Goal: Task Accomplishment & Management: Manage account settings

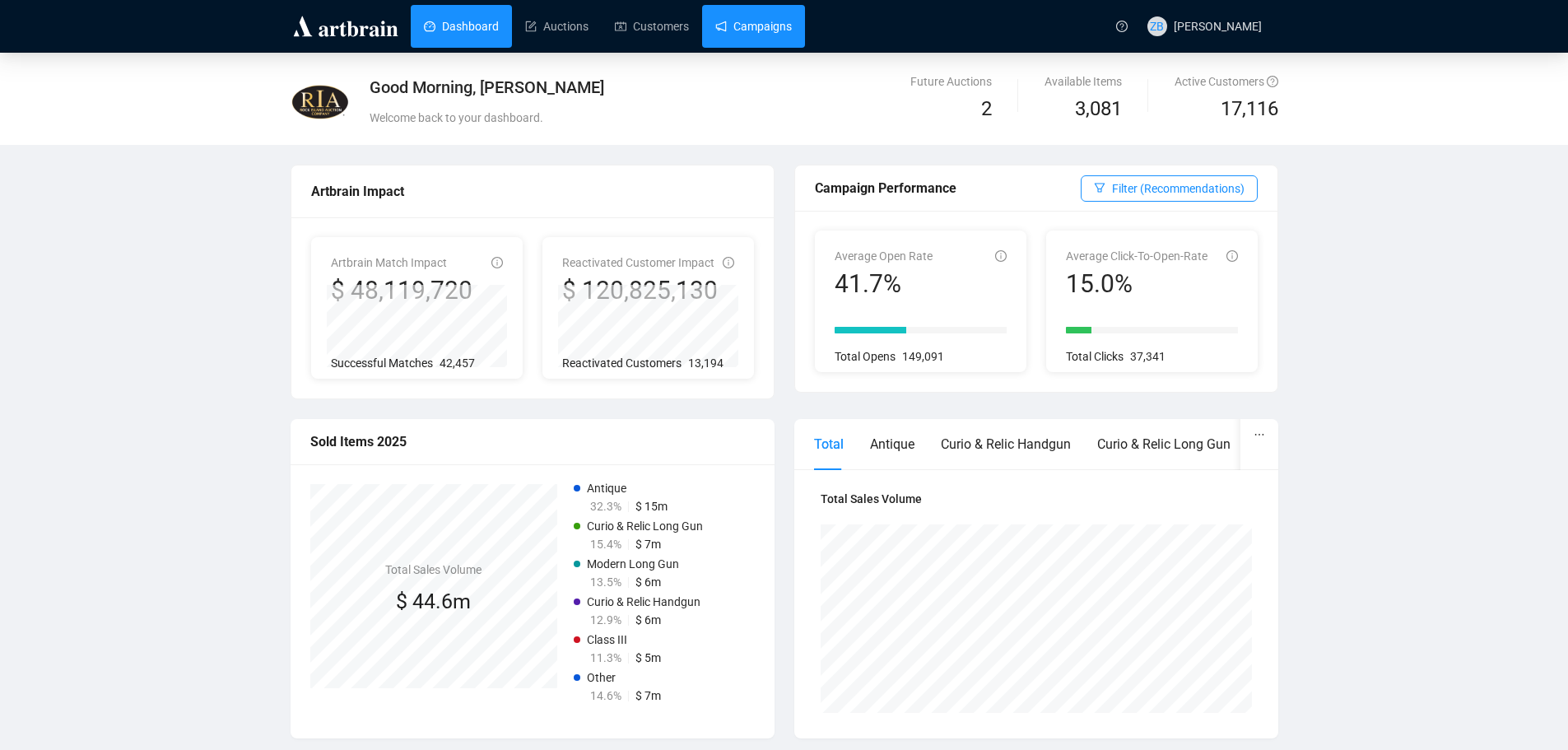
click at [737, 29] on link "Campaigns" at bounding box center [753, 26] width 76 height 43
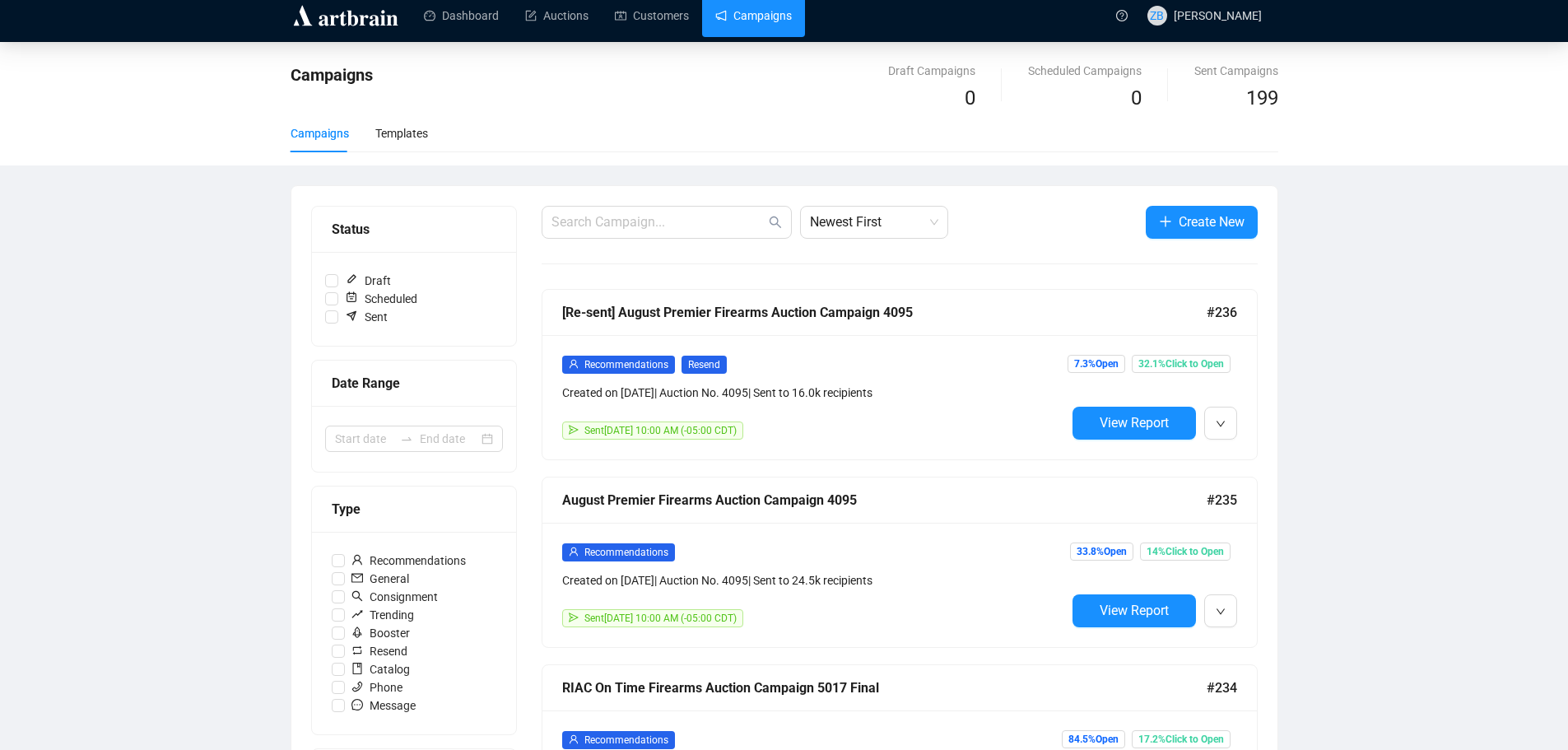
scroll to position [82, 0]
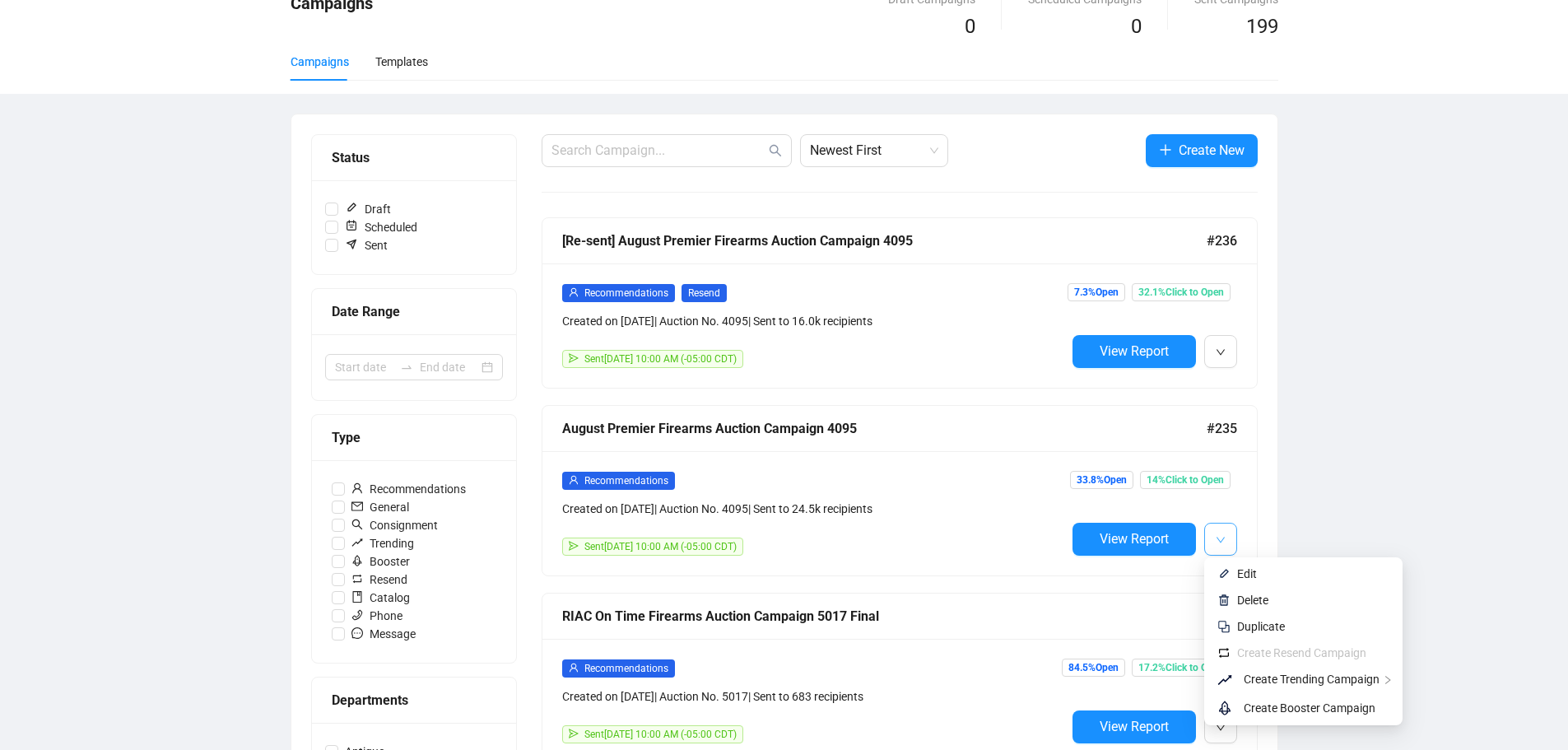
click at [1221, 539] on icon "down" at bounding box center [1219, 539] width 8 height 6
click at [1257, 625] on span "Duplicate" at bounding box center [1261, 627] width 48 height 13
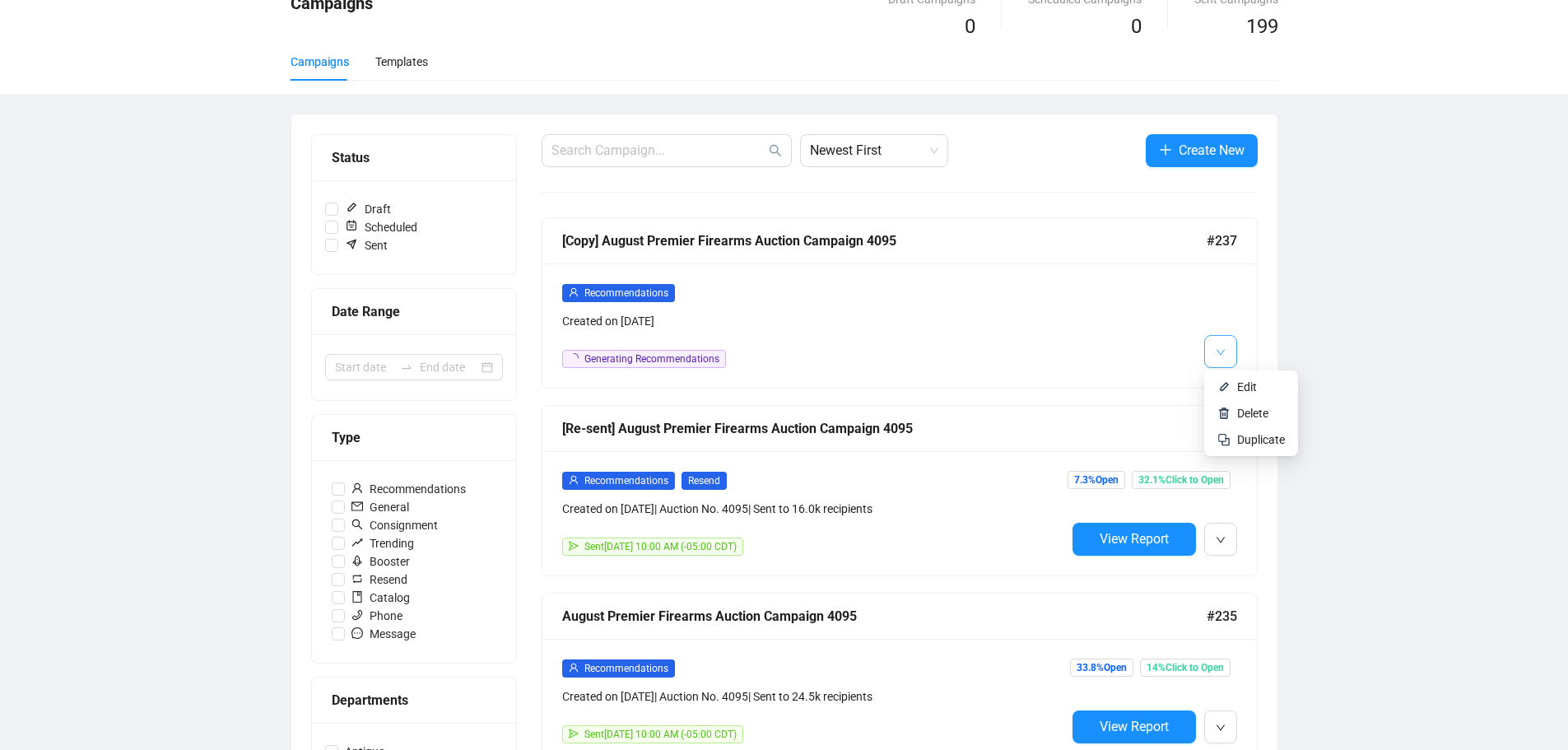
click at [1229, 353] on button "button" at bounding box center [1220, 351] width 33 height 33
click at [1249, 388] on span "Edit" at bounding box center [1247, 387] width 20 height 13
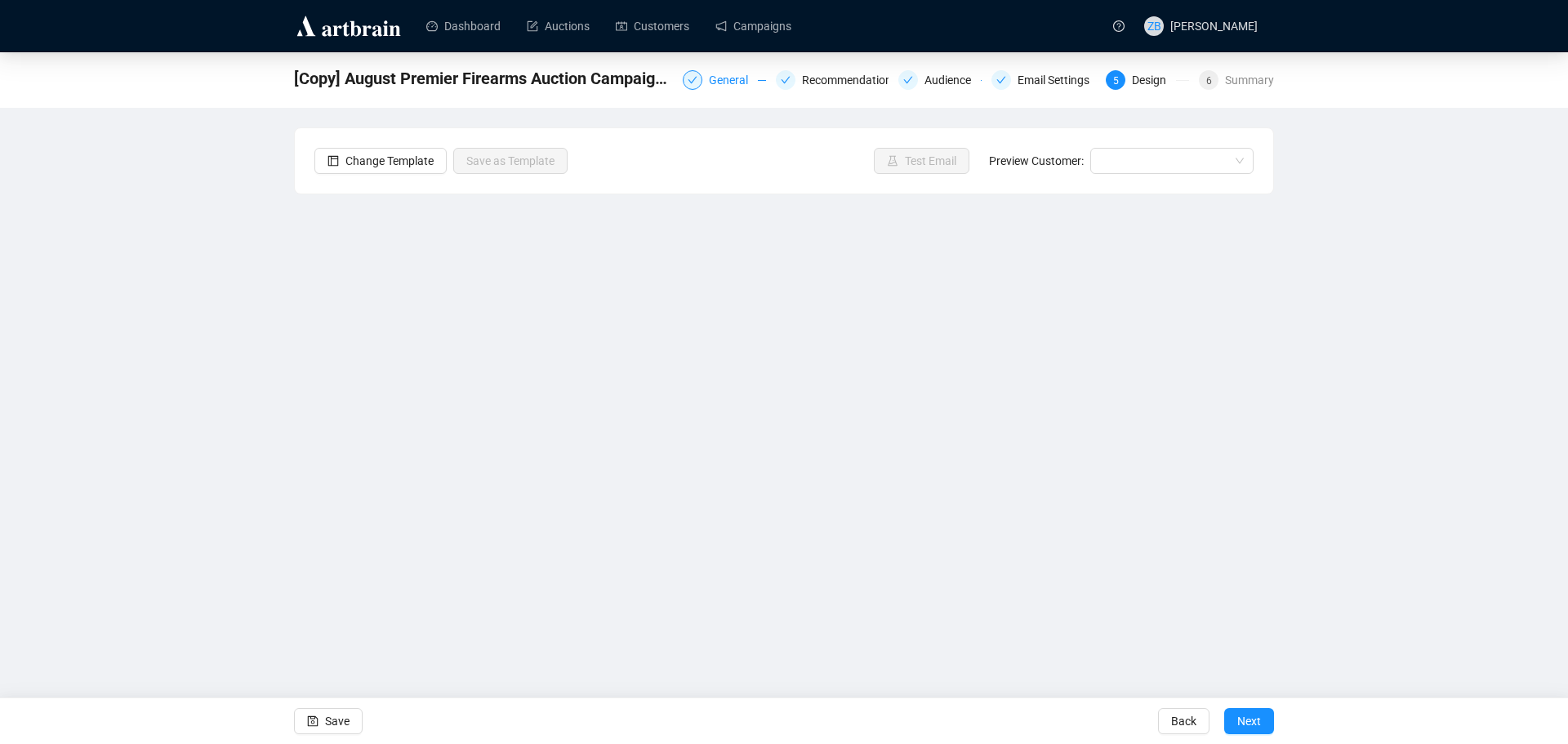
click at [745, 84] on div "General" at bounding box center [733, 80] width 49 height 20
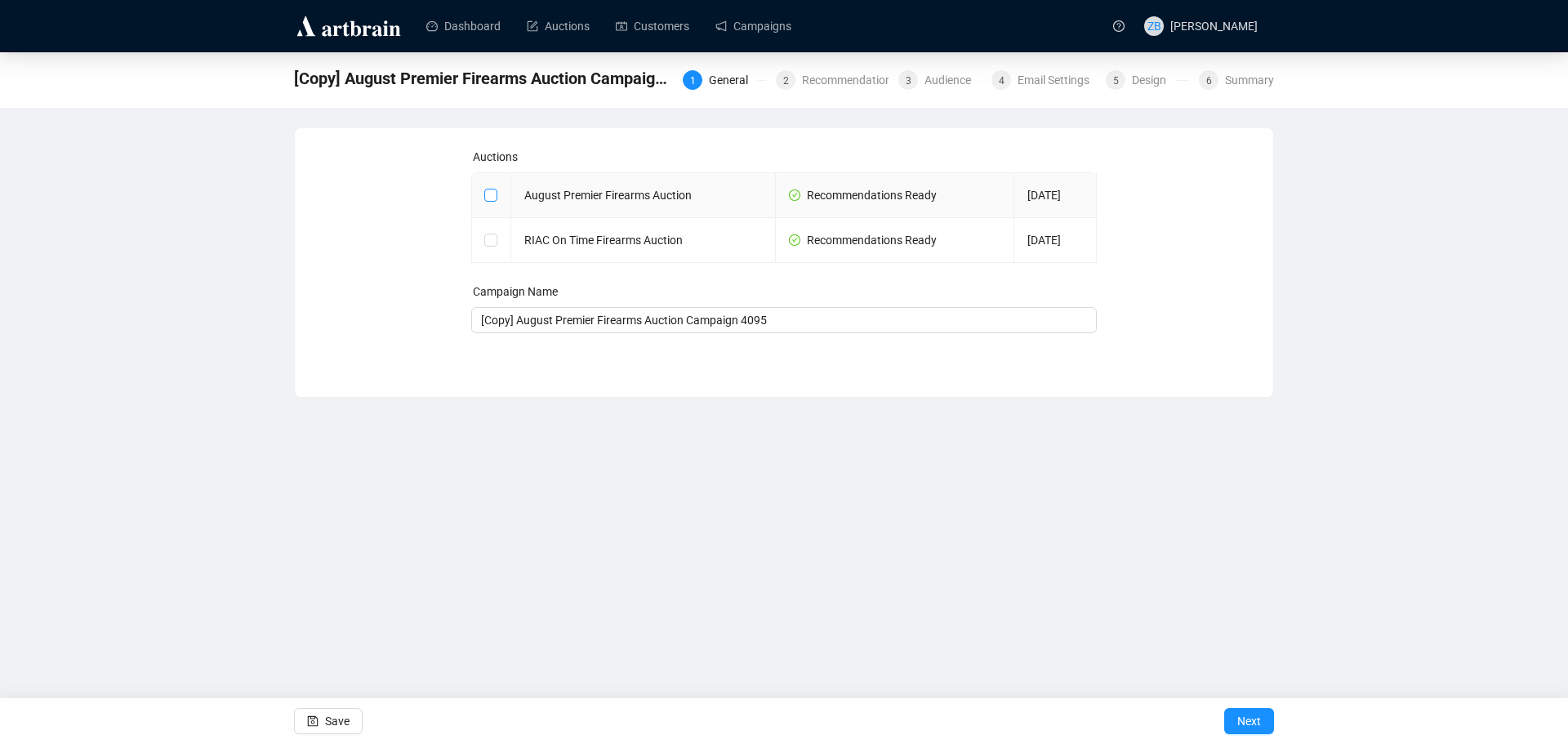
click at [490, 191] on input "checkbox" at bounding box center [490, 194] width 12 height 12
checkbox input "true"
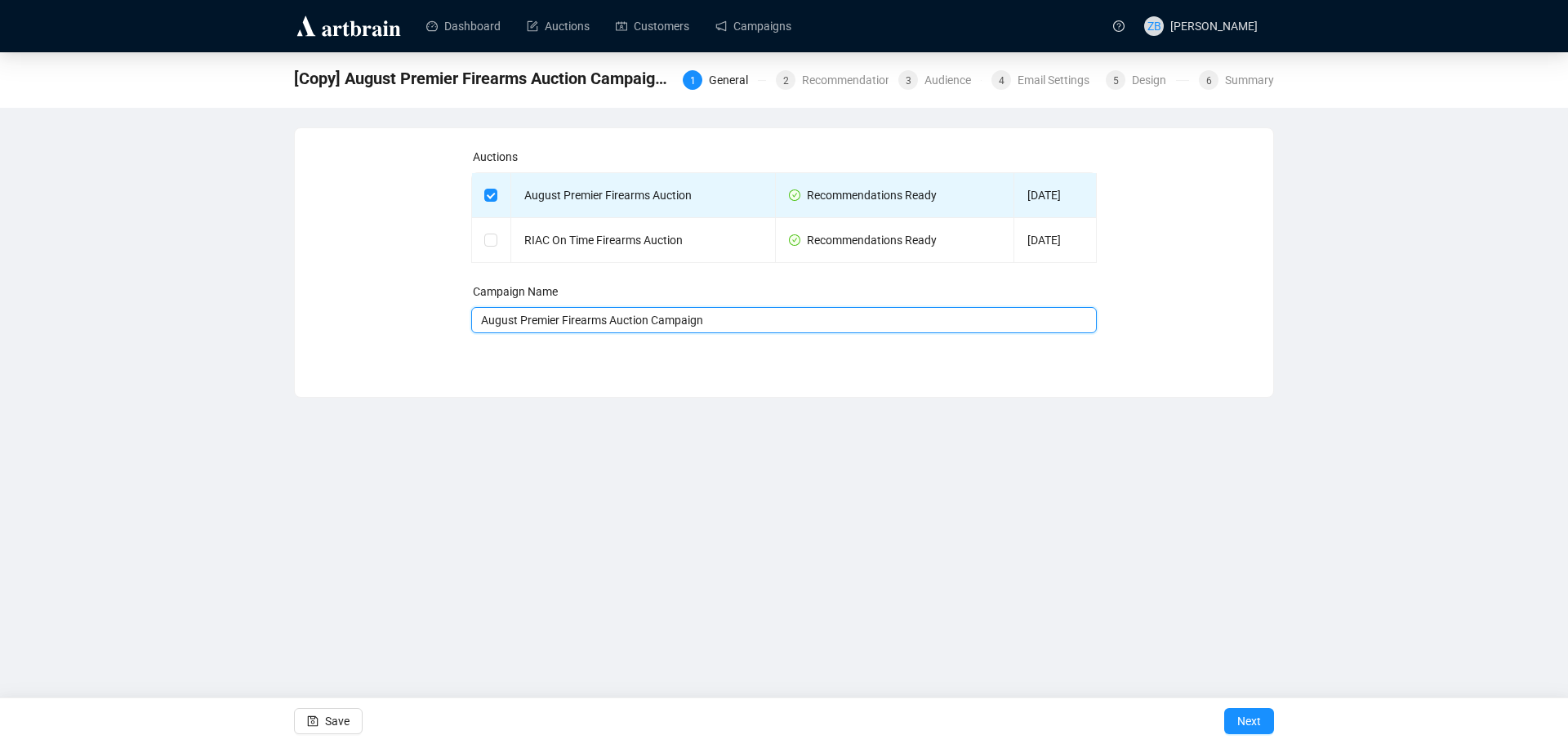
click at [723, 314] on input "August Premier Firearms Auction Campaign" at bounding box center [784, 319] width 627 height 26
type input "August Premier Firearms Auction Campaign - Final"
click at [1251, 714] on span "Next" at bounding box center [1249, 721] width 23 height 46
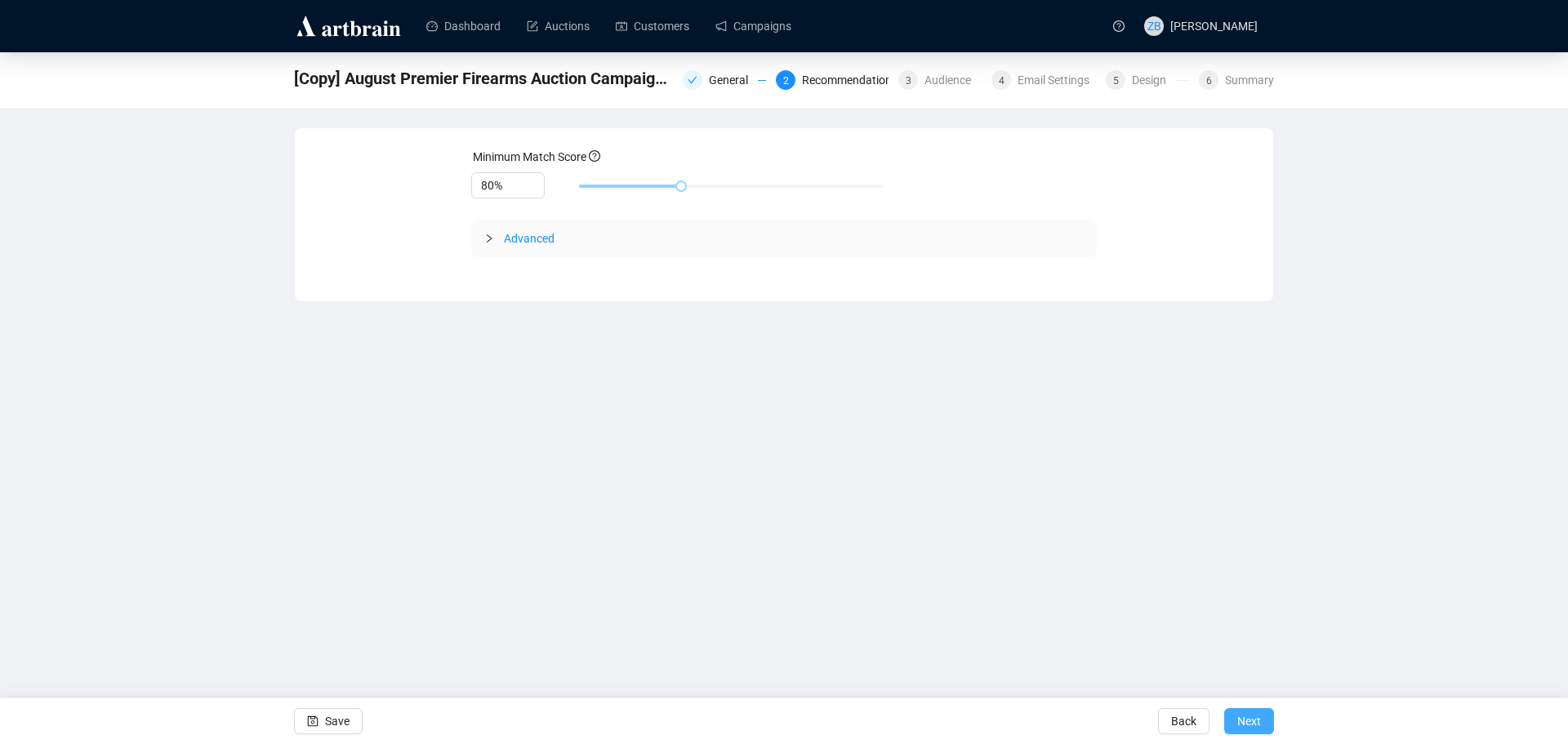
click at [1251, 714] on span "Next" at bounding box center [1249, 721] width 23 height 46
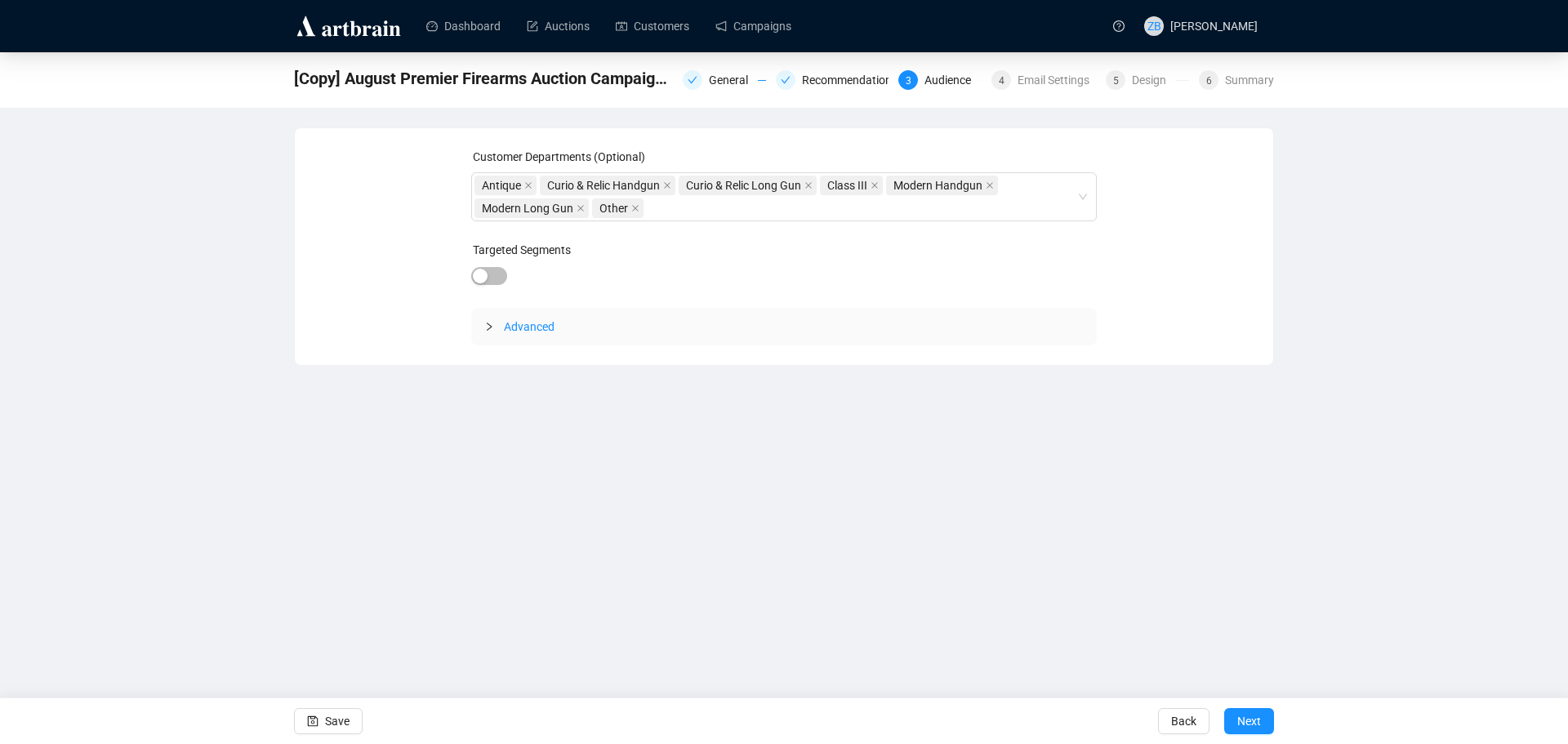
click at [1251, 714] on span "Next" at bounding box center [1249, 721] width 23 height 46
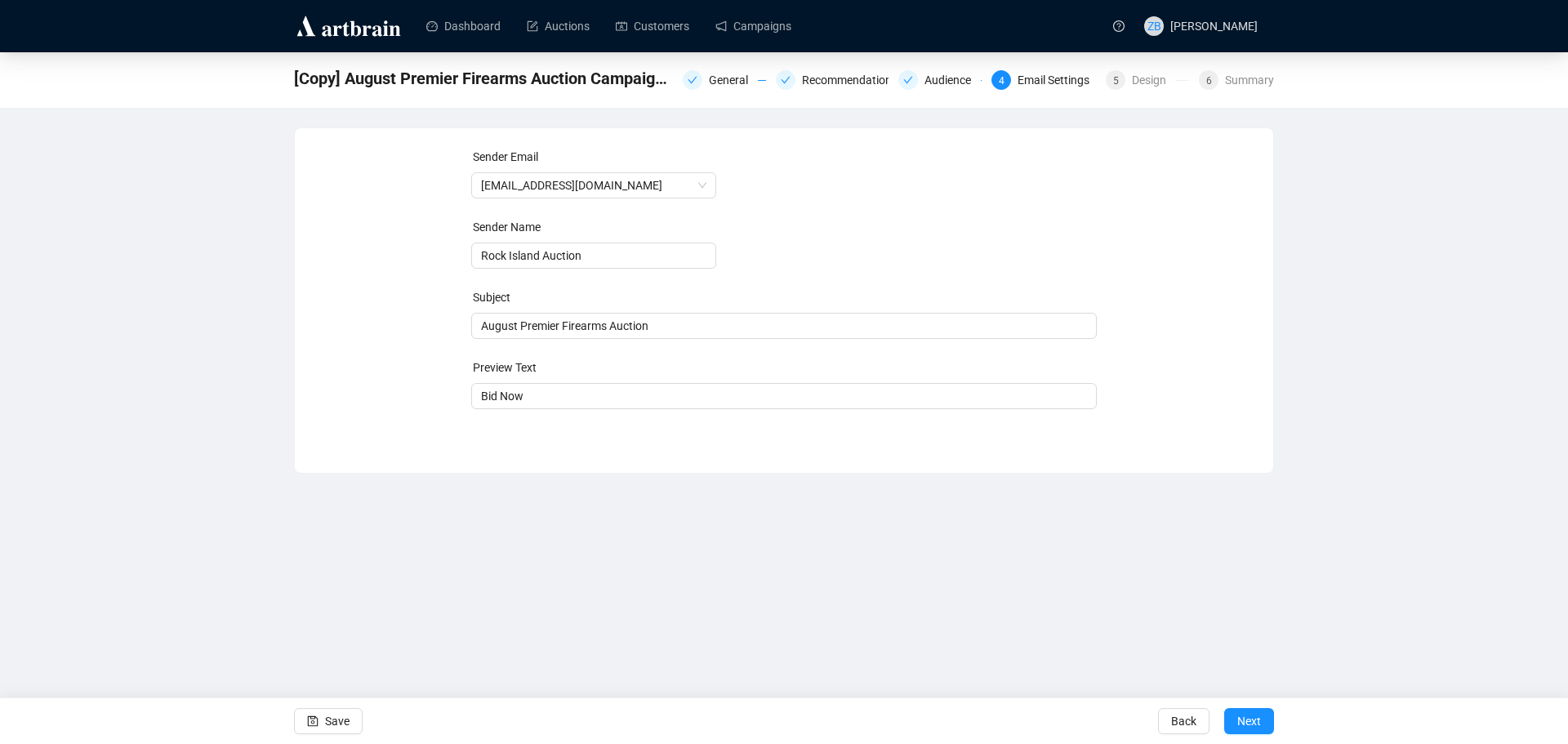
click at [1251, 714] on span "Next" at bounding box center [1249, 721] width 23 height 46
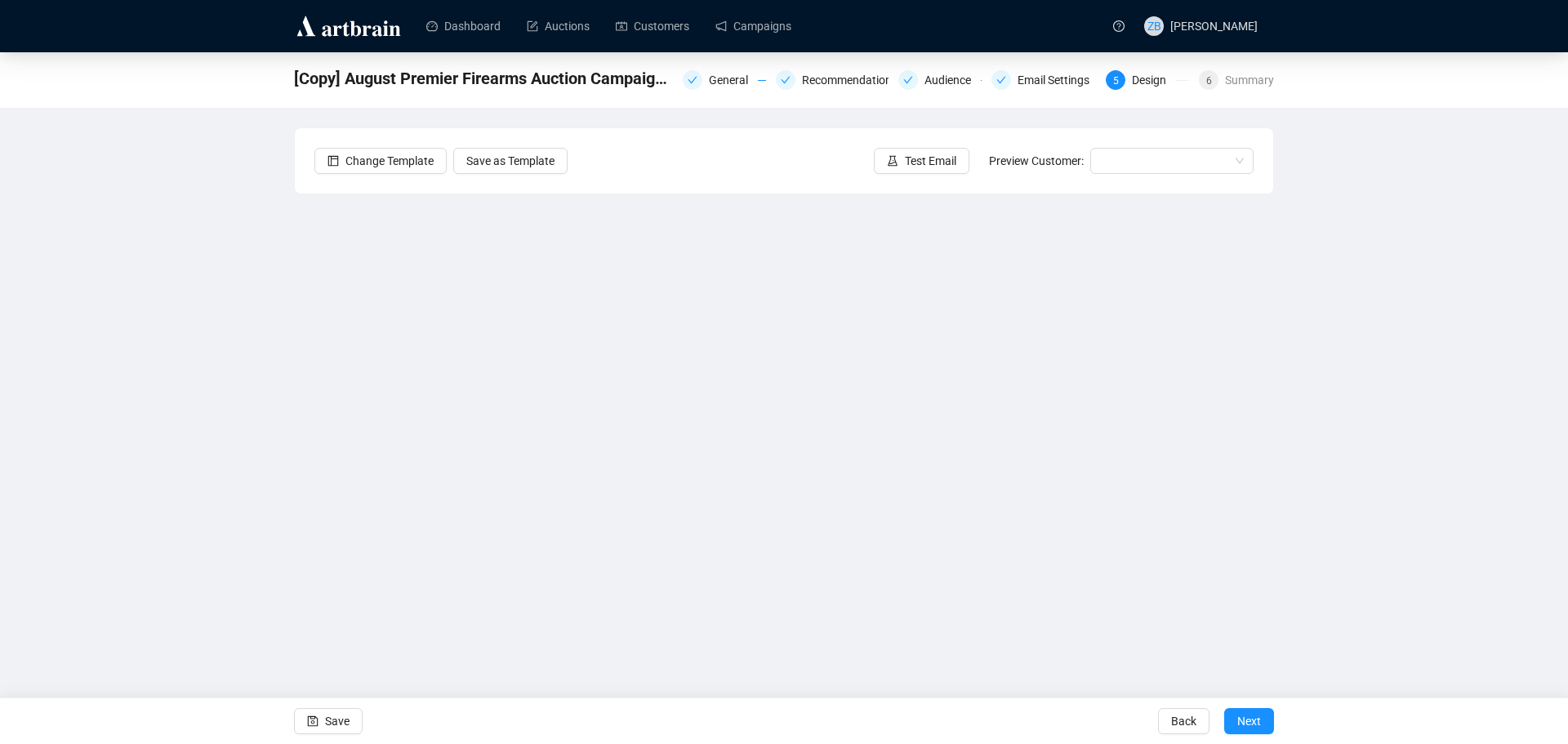
click at [1358, 361] on div "[Copy] August Premier Firearms Auction Campaign 4095 General Recommendations Au…" at bounding box center [784, 354] width 1568 height 603
click at [1251, 731] on span "Next" at bounding box center [1249, 721] width 23 height 46
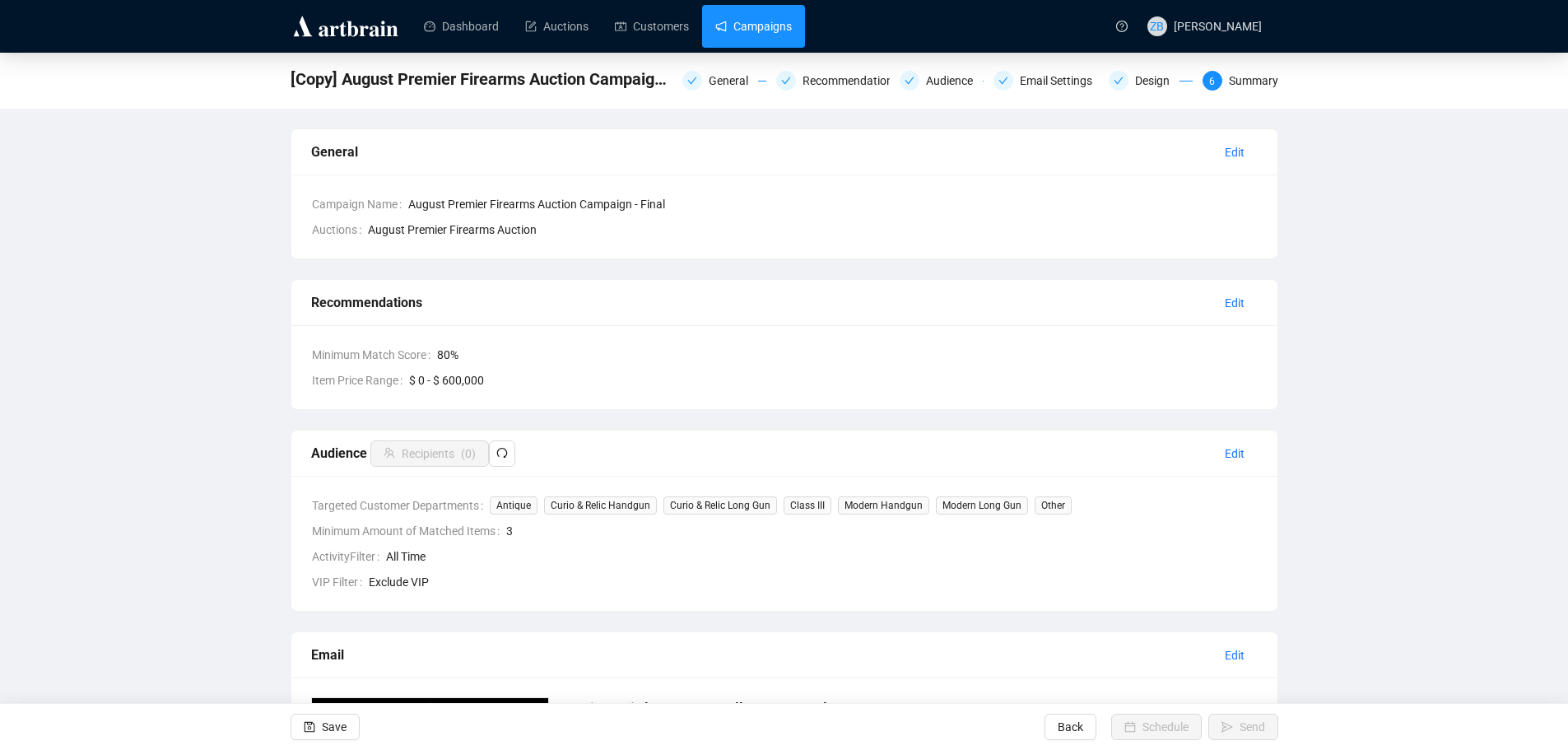
click at [743, 27] on link "Campaigns" at bounding box center [753, 26] width 76 height 43
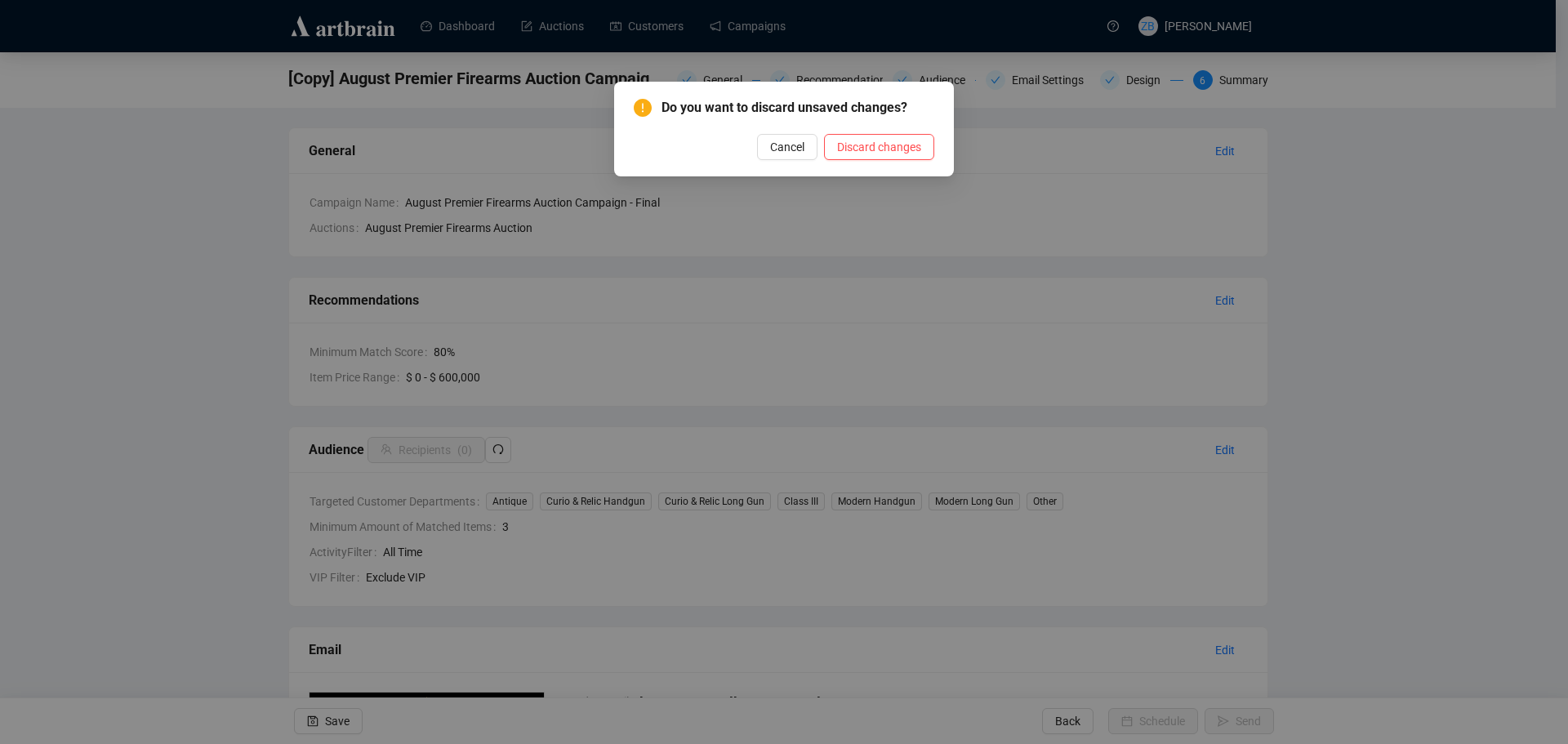
drag, startPoint x: 796, startPoint y: 150, endPoint x: 829, endPoint y: 161, distance: 34.8
click at [796, 150] on span "Cancel" at bounding box center [786, 147] width 34 height 18
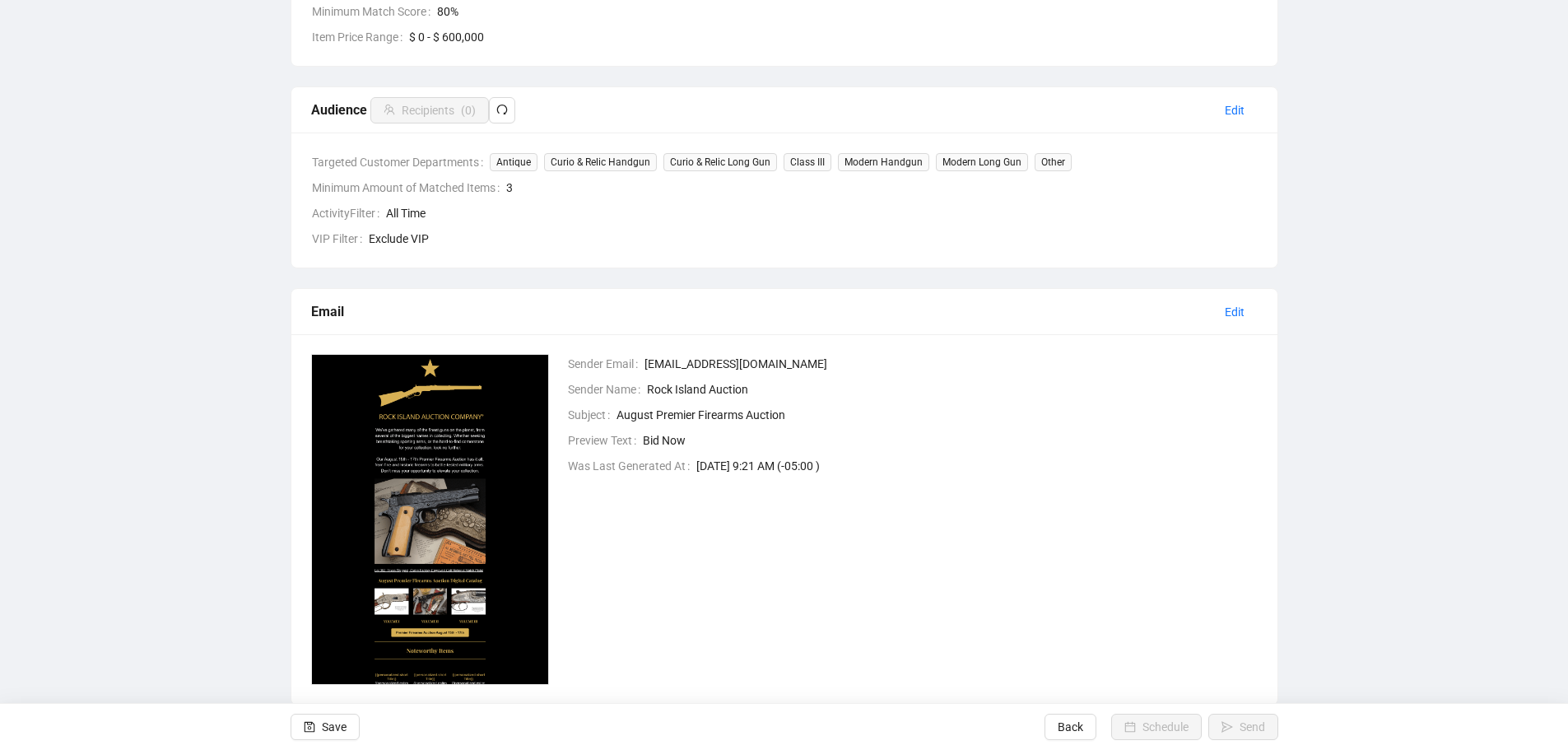
scroll to position [381, 0]
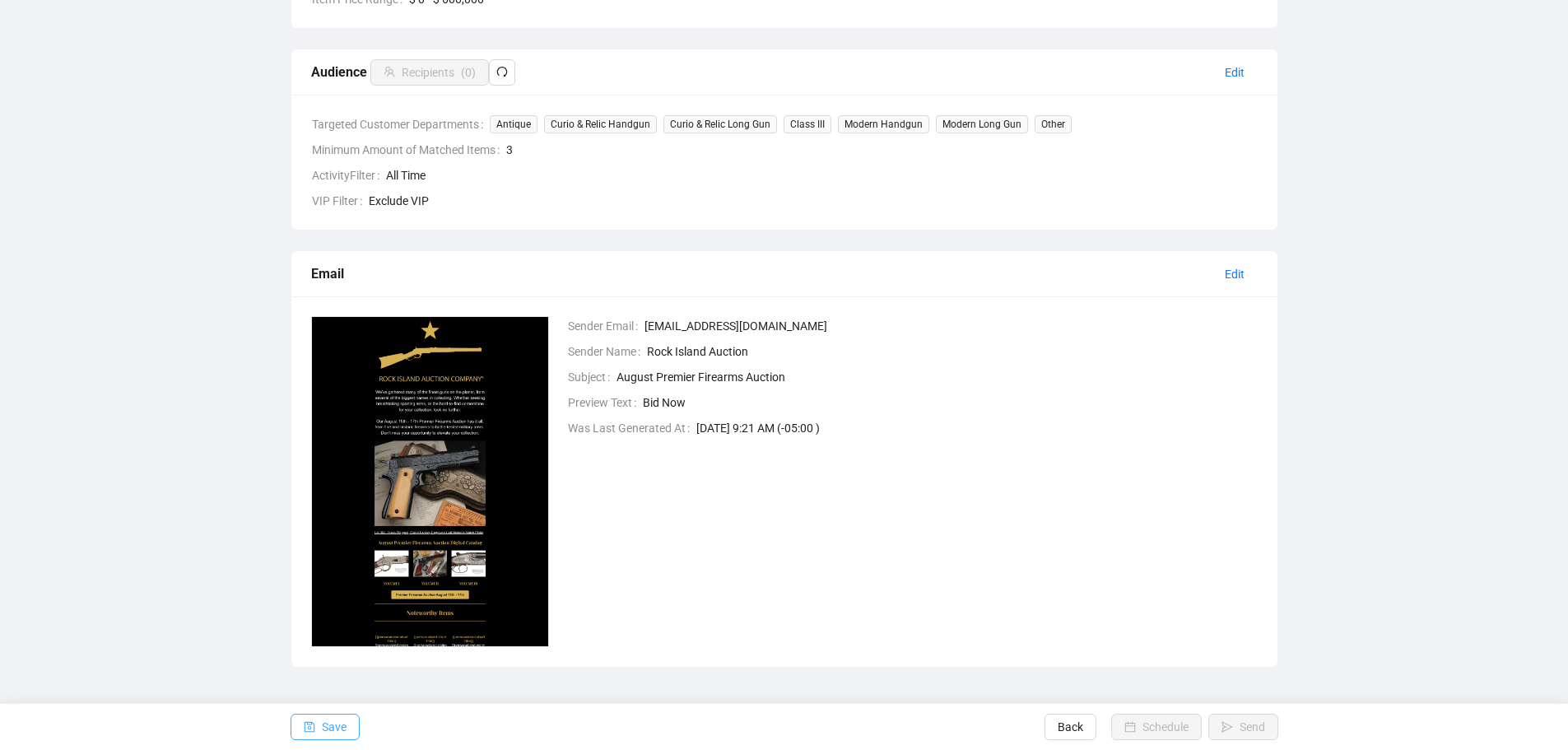
click at [317, 721] on button "Save" at bounding box center [325, 726] width 69 height 26
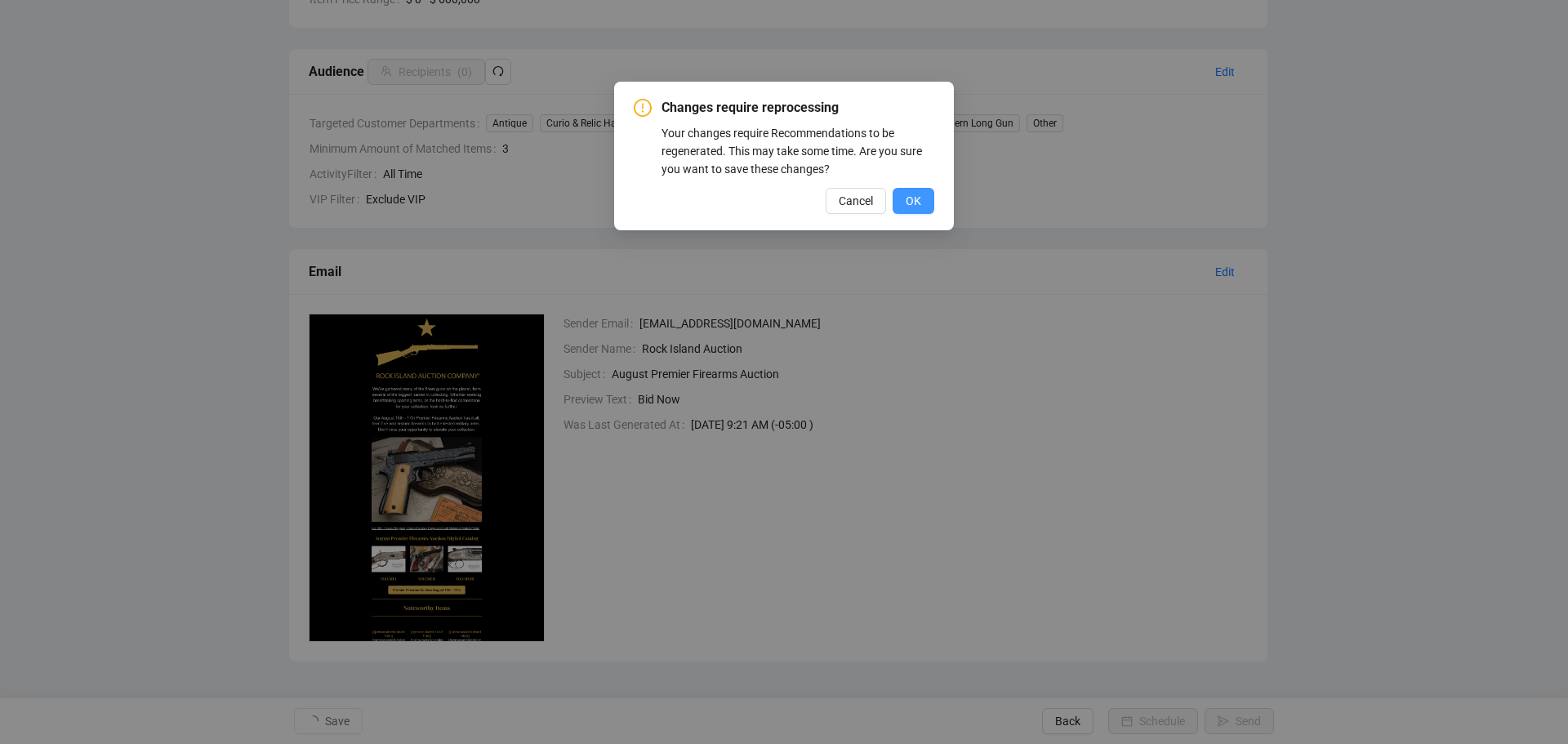
click at [913, 195] on span "OK" at bounding box center [913, 201] width 16 height 18
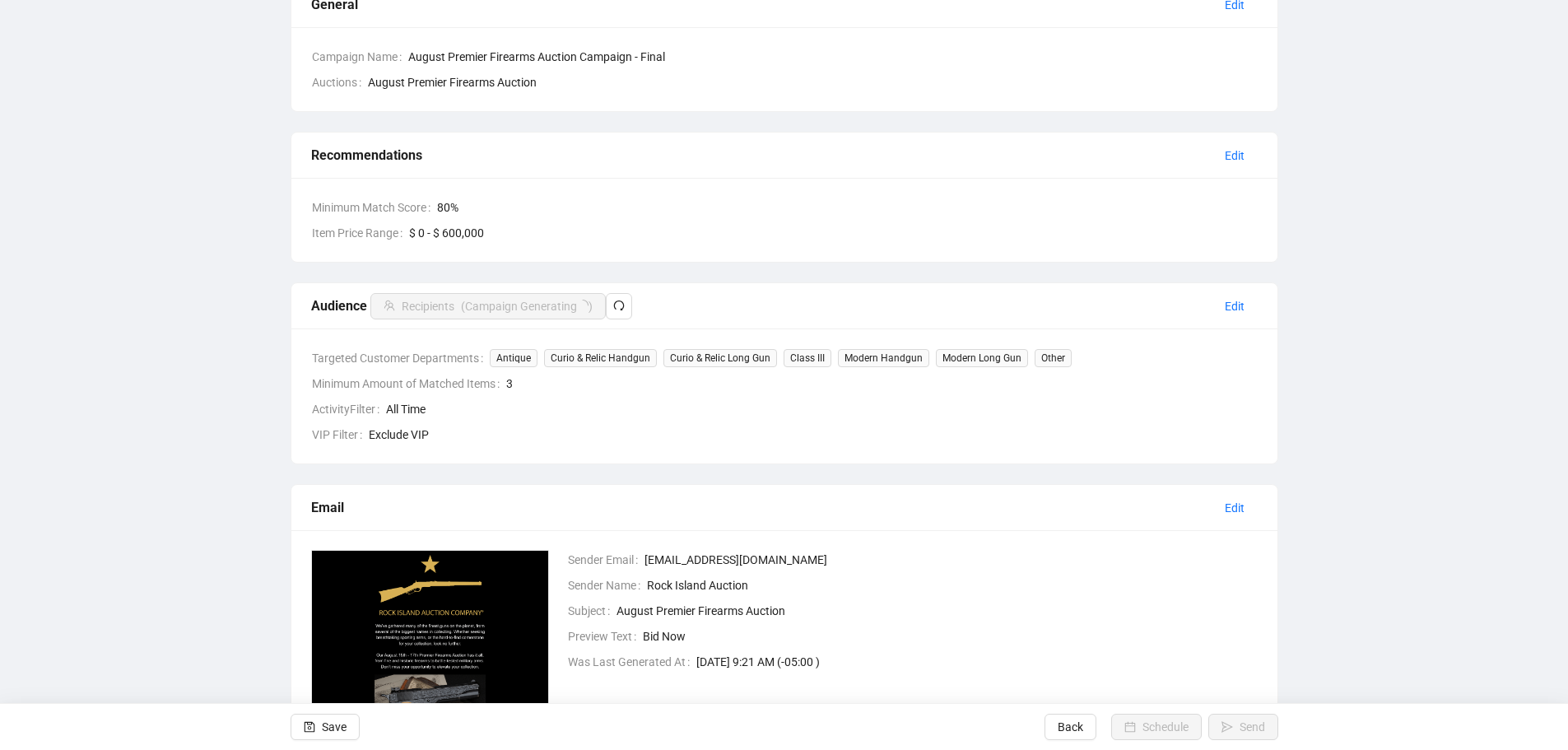
scroll to position [0, 0]
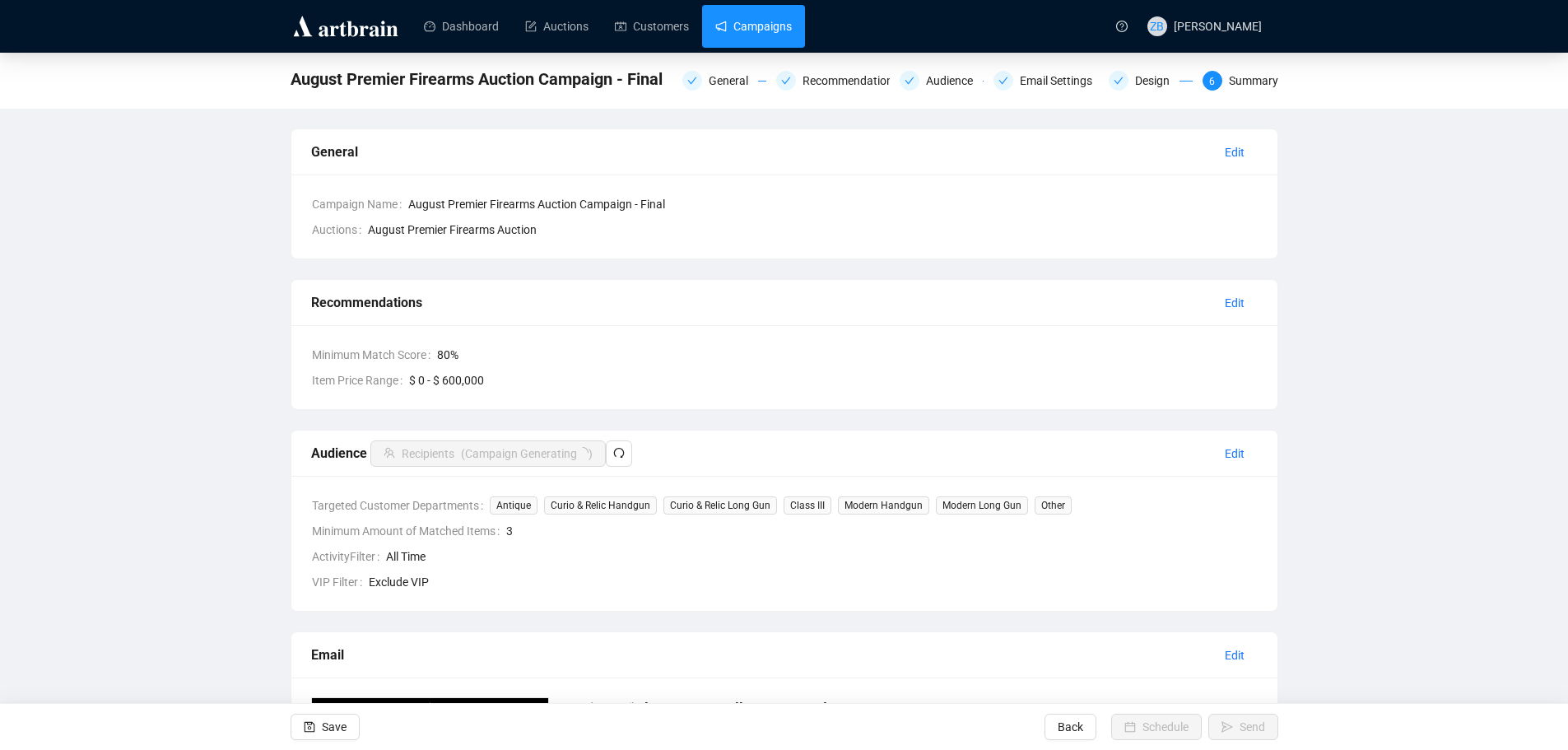
click at [736, 24] on link "Campaigns" at bounding box center [753, 26] width 76 height 43
